Goal: Task Accomplishment & Management: Manage account settings

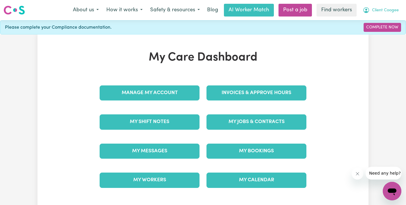
click at [387, 9] on span "Client Coogee" at bounding box center [385, 10] width 27 height 6
click at [381, 27] on link "My Dashboard" at bounding box center [379, 22] width 46 height 11
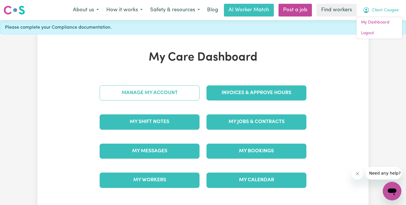
click at [169, 95] on link "Manage My Account" at bounding box center [150, 93] width 100 height 15
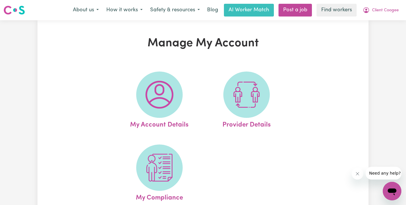
click at [169, 95] on img at bounding box center [159, 95] width 28 height 28
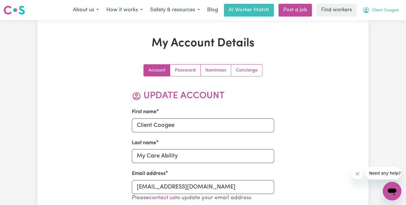
click at [389, 12] on span "Client Coogee" at bounding box center [385, 10] width 27 height 6
click at [383, 36] on link "Logout" at bounding box center [379, 33] width 46 height 11
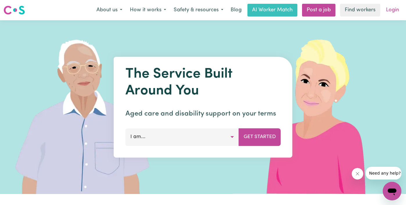
click at [390, 14] on link "Login" at bounding box center [392, 10] width 20 height 13
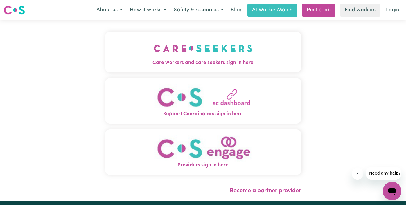
click at [156, 59] on span "Care workers and care seekers sign in here" at bounding box center [203, 63] width 196 height 8
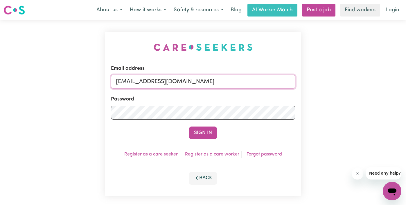
drag, startPoint x: 202, startPoint y: 83, endPoint x: 73, endPoint y: 77, distance: 129.2
click at [73, 79] on div "Email address [EMAIL_ADDRESS][DOMAIN_NAME] Password Sign In Register as a care …" at bounding box center [203, 114] width 406 height 188
type input "[EMAIL_ADDRESS][DOMAIN_NAME]"
click at [189, 127] on button "Sign In" at bounding box center [203, 133] width 28 height 13
